Goal: Book appointment/travel/reservation

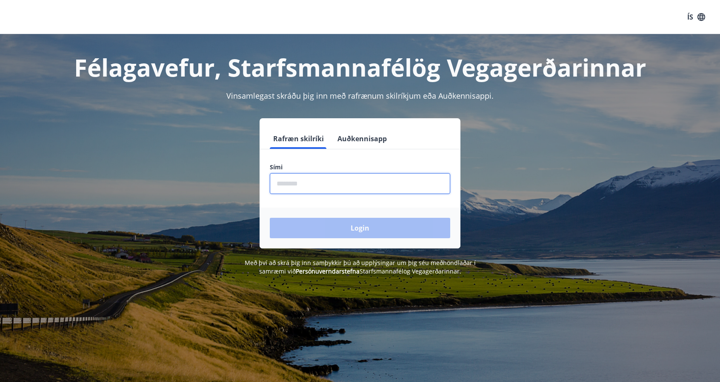
click at [323, 183] on input "phone" at bounding box center [360, 183] width 180 height 21
type input "********"
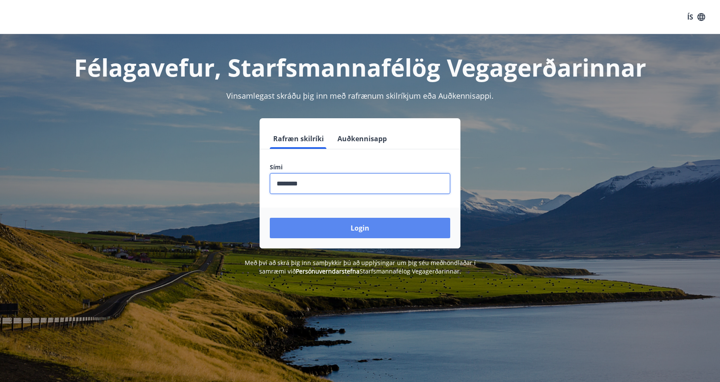
click at [341, 223] on button "Login" at bounding box center [360, 228] width 180 height 20
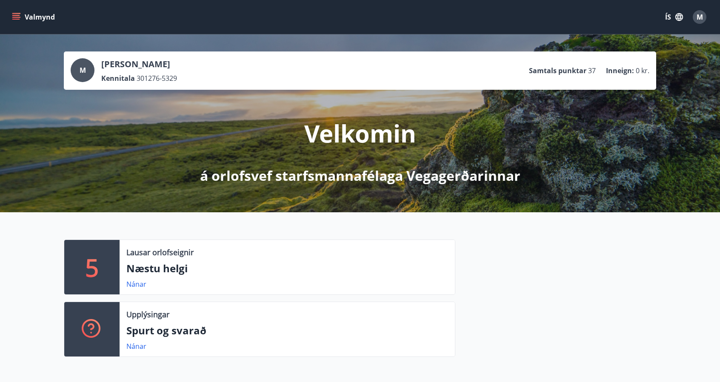
click at [14, 9] on div "Valmynd ÍS M" at bounding box center [360, 17] width 700 height 20
click at [14, 16] on icon "menu" at bounding box center [16, 17] width 9 height 9
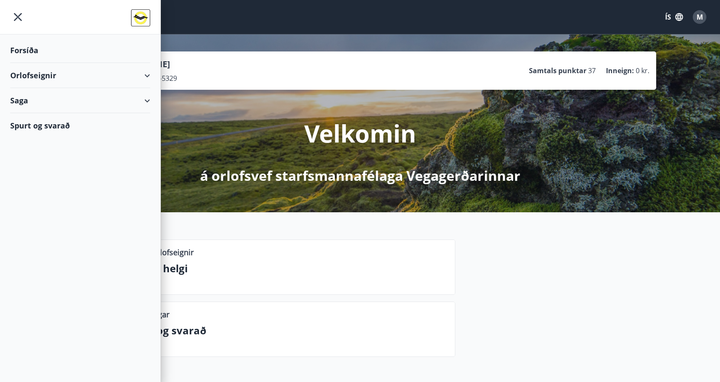
click at [146, 76] on div "Orlofseignir" at bounding box center [80, 75] width 140 height 25
click at [52, 115] on div "Bókunardagatal" at bounding box center [80, 115] width 126 height 18
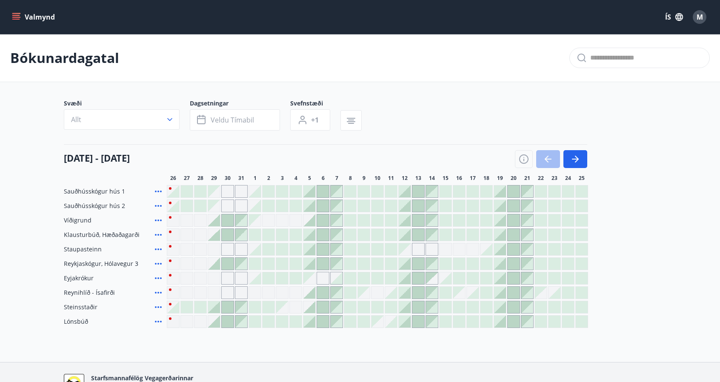
click at [512, 271] on div "Sauðhússkógur hús 1 Sauðhússkógur hús 2 Víðigrund Klausturbúð, Hæðaðagarði Stau…" at bounding box center [360, 256] width 592 height 143
click at [513, 275] on div at bounding box center [514, 278] width 12 height 12
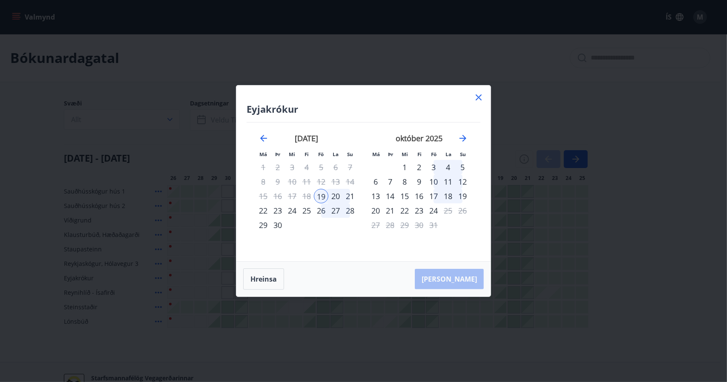
click at [321, 195] on div "19" at bounding box center [321, 196] width 14 height 14
click at [350, 194] on div "21" at bounding box center [350, 196] width 14 height 14
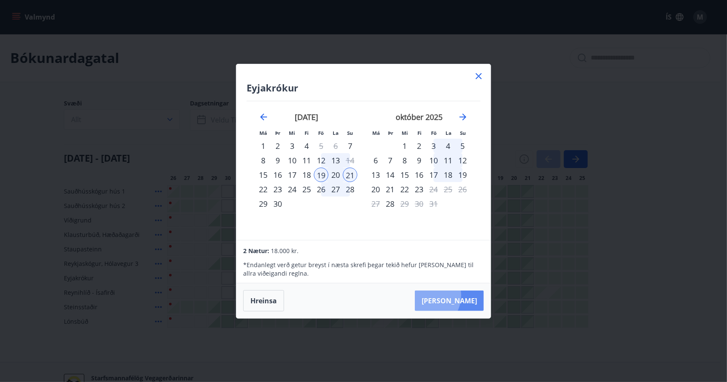
click at [452, 295] on button "[PERSON_NAME]" at bounding box center [449, 301] width 69 height 20
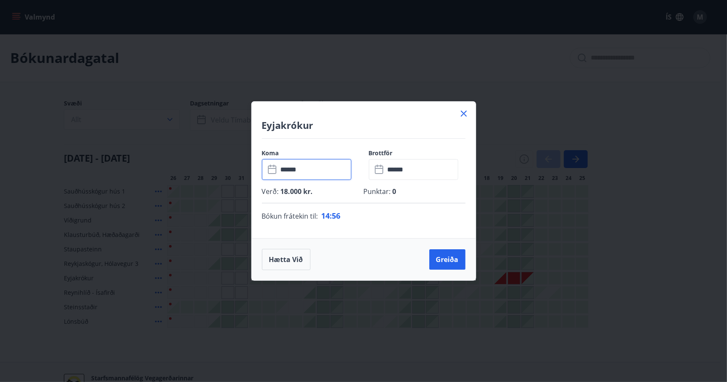
click at [319, 172] on input "******" at bounding box center [314, 169] width 73 height 21
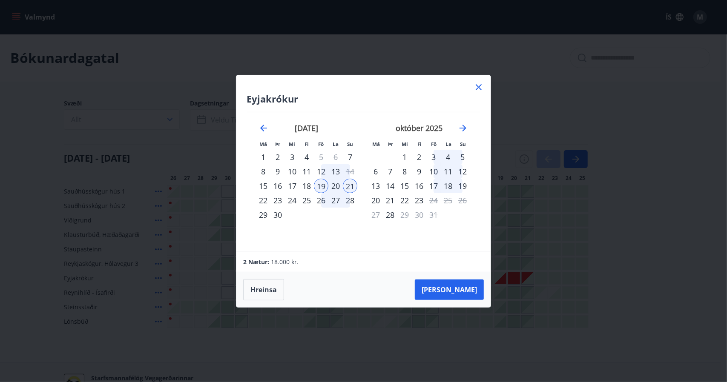
click at [339, 182] on div "20" at bounding box center [335, 186] width 14 height 14
click at [333, 183] on div "20" at bounding box center [335, 186] width 14 height 14
click at [352, 188] on div "21" at bounding box center [350, 186] width 14 height 14
click at [477, 88] on icon at bounding box center [478, 87] width 6 height 6
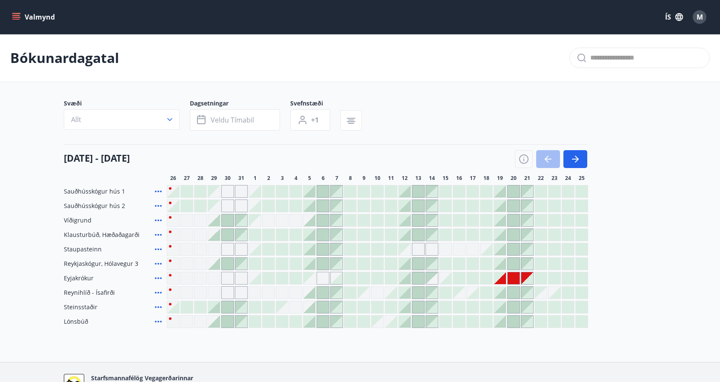
click at [515, 279] on div at bounding box center [514, 278] width 12 height 12
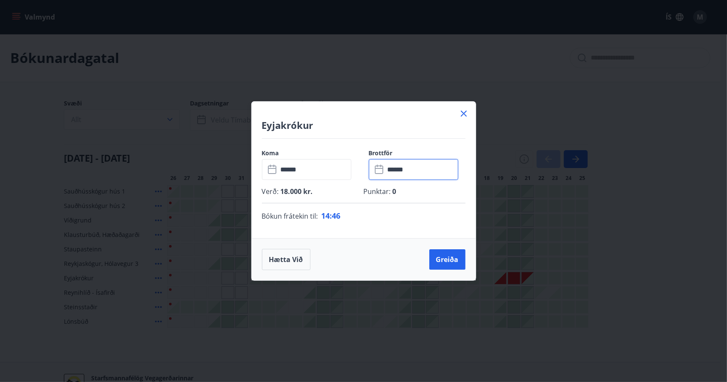
click at [416, 167] on input "******" at bounding box center [421, 169] width 73 height 21
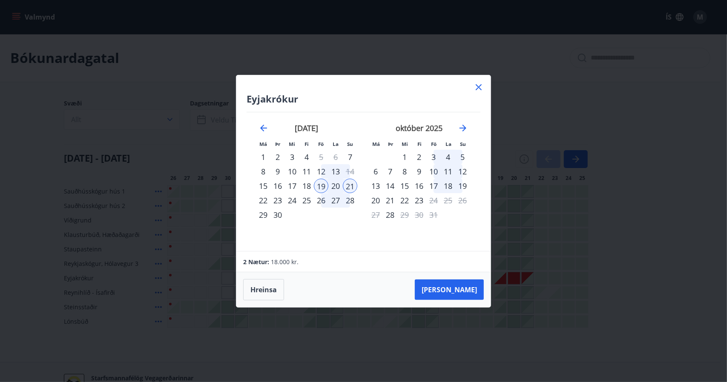
click at [479, 90] on icon at bounding box center [478, 87] width 10 height 10
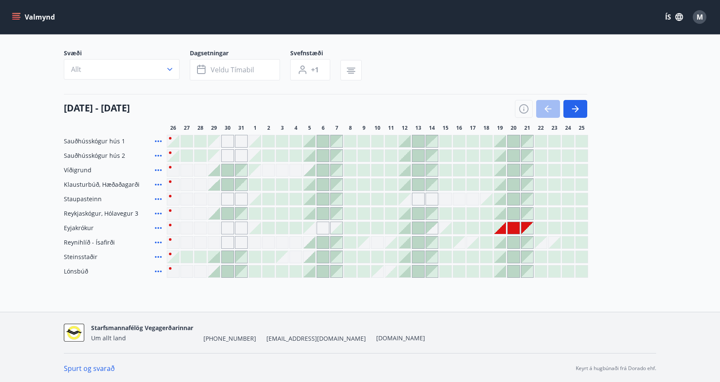
scroll to position [51, 0]
click at [86, 231] on span "Eyjakrókur" at bounding box center [79, 227] width 30 height 9
click at [555, 103] on div at bounding box center [551, 109] width 72 height 18
click at [496, 69] on div "Svæði Allt Dagsetningar Veldu tímabil Svefnstæði +1" at bounding box center [360, 66] width 592 height 35
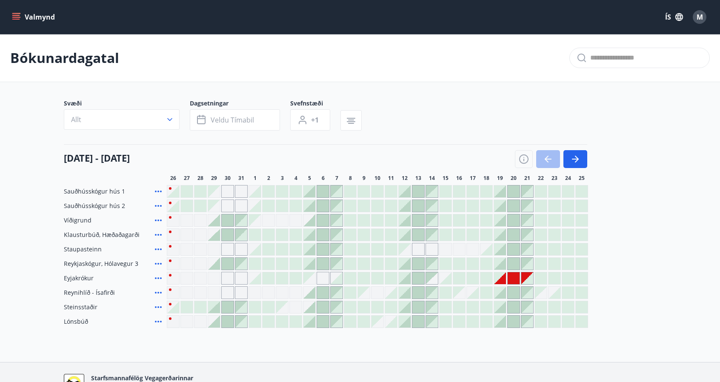
scroll to position [0, 0]
click at [28, 17] on button "Valmynd" at bounding box center [34, 16] width 48 height 15
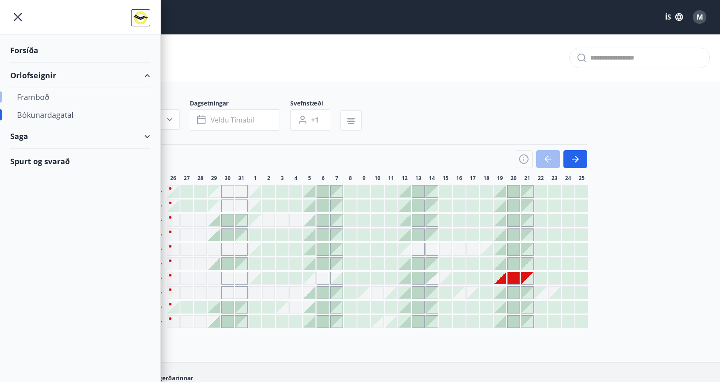
click at [31, 89] on div "Framboð" at bounding box center [80, 97] width 126 height 18
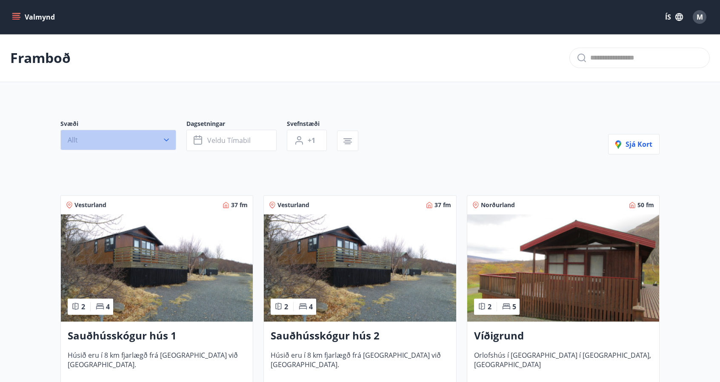
click at [120, 137] on button "Allt" at bounding box center [118, 140] width 116 height 20
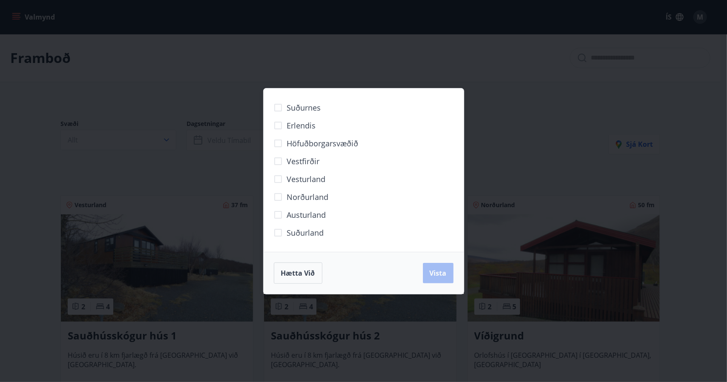
click at [483, 141] on div "Suðurnes Erlendis Höfuðborgarsvæðið [GEOGRAPHIC_DATA] [GEOGRAPHIC_DATA] [GEOGRA…" at bounding box center [363, 191] width 727 height 382
